Goal: Transaction & Acquisition: Purchase product/service

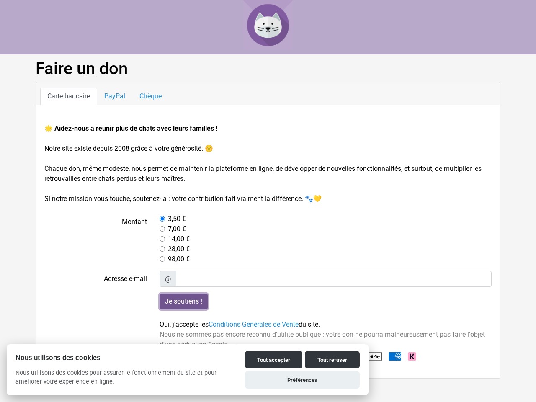
click at [183, 301] on input "Je soutiens !" at bounding box center [184, 302] width 48 height 16
click at [273, 360] on button "Tout accepter" at bounding box center [273, 360] width 57 height 18
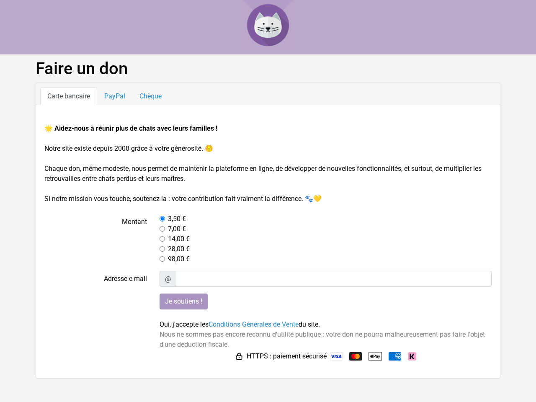
click at [332, 360] on img at bounding box center [336, 356] width 13 height 8
click at [302, 379] on html "Faire un don Carte bancaire PayPal Chèque 🌟 Aidez-nous à réunir plus de chats a…" at bounding box center [268, 189] width 536 height 379
